Goal: Information Seeking & Learning: Learn about a topic

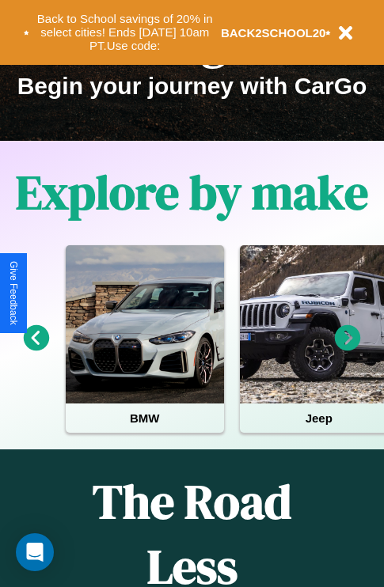
scroll to position [244, 0]
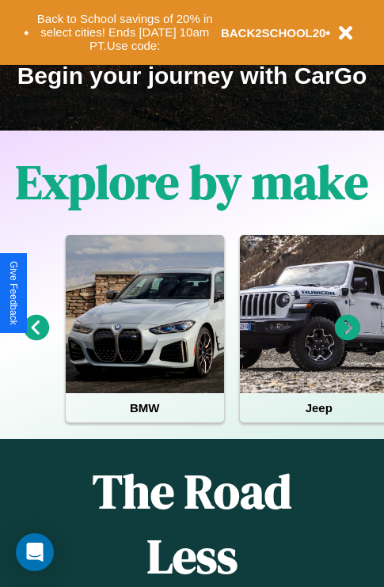
click at [36, 339] on icon at bounding box center [37, 328] width 26 height 26
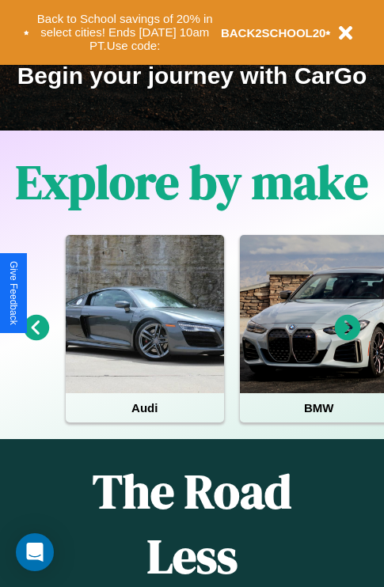
click at [347, 339] on icon at bounding box center [348, 328] width 26 height 26
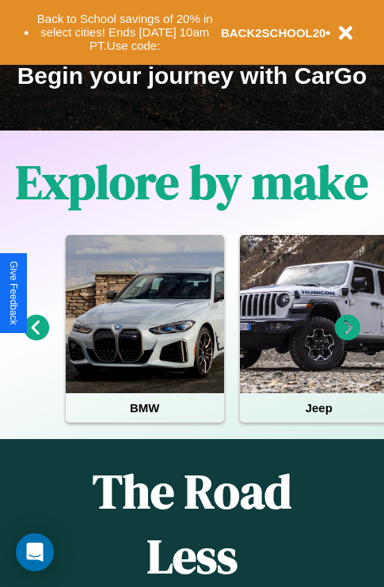
click at [347, 339] on icon at bounding box center [348, 328] width 26 height 26
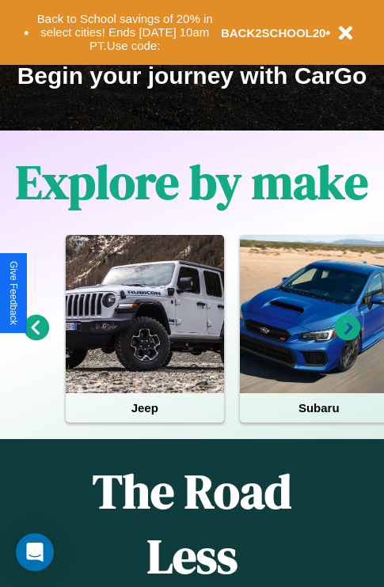
click at [347, 339] on icon at bounding box center [348, 328] width 26 height 26
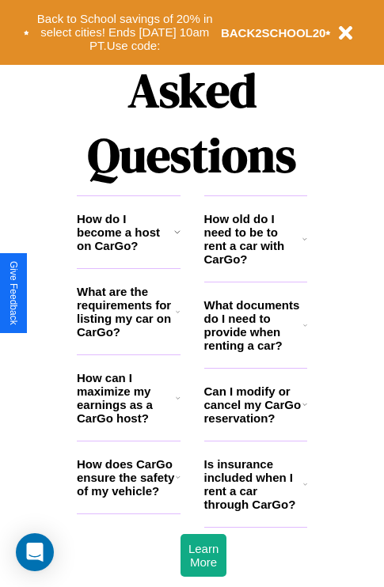
scroll to position [1916, 0]
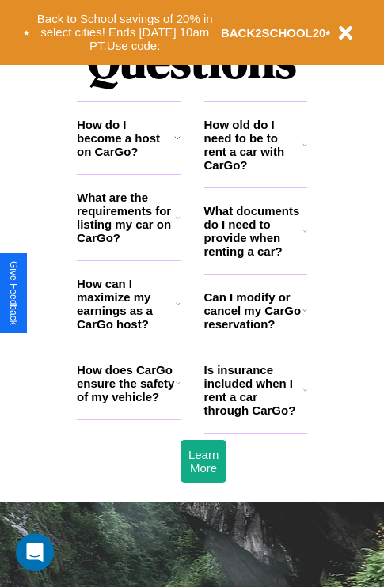
click at [128, 158] on h3 "How do I become a host on CarGo?" at bounding box center [125, 138] width 97 height 40
click at [255, 170] on h3 "How old do I need to be to rent a car with CarGo?" at bounding box center [253, 145] width 99 height 54
click at [255, 331] on h3 "Can I modify or cancel my CarGo reservation?" at bounding box center [253, 310] width 98 height 40
click at [255, 415] on h3 "Is insurance included when I rent a car through CarGo?" at bounding box center [253, 390] width 99 height 54
click at [128, 403] on h3 "How does CarGo ensure the safety of my vehicle?" at bounding box center [126, 383] width 99 height 40
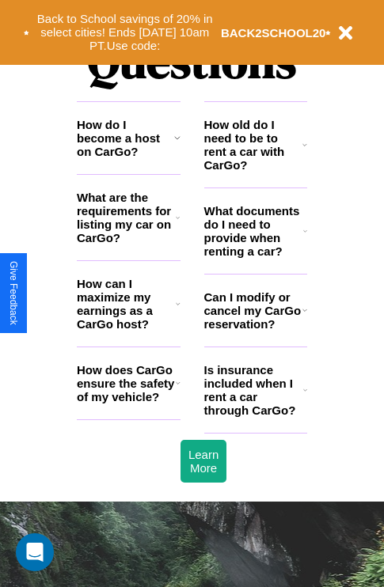
click at [128, 243] on h3 "What are the requirements for listing my car on CarGo?" at bounding box center [126, 218] width 99 height 54
